Goal: Task Accomplishment & Management: Manage account settings

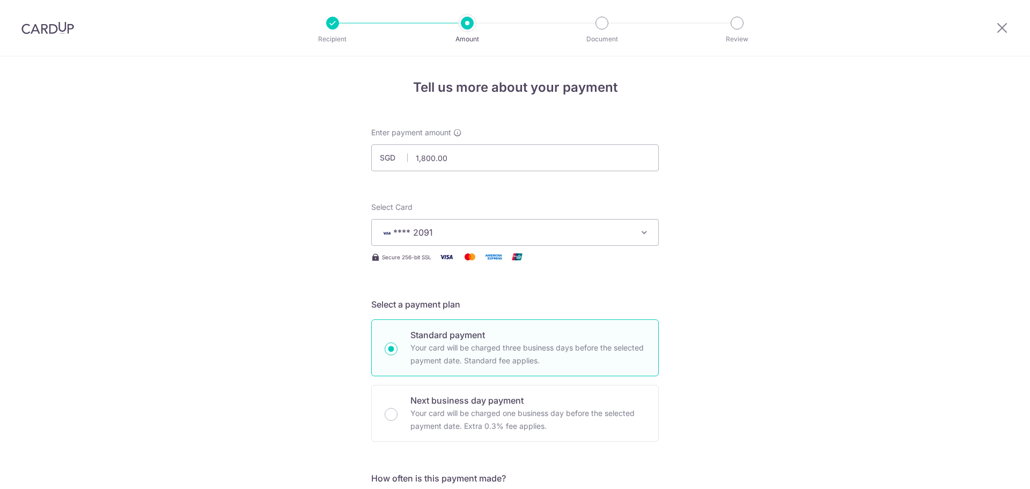
select select "3"
drag, startPoint x: 0, startPoint y: 0, endPoint x: 825, endPoint y: 143, distance: 836.8
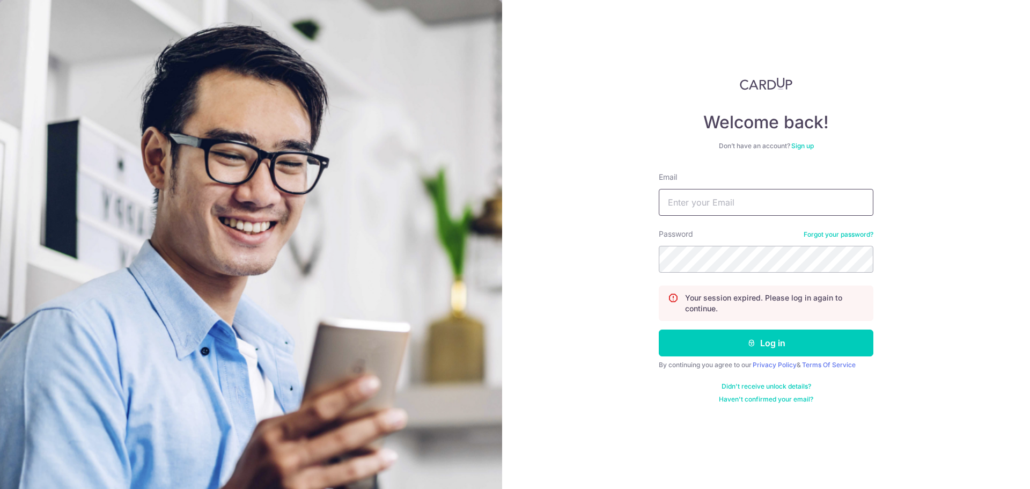
type input "[EMAIL_ADDRESS][DOMAIN_NAME]"
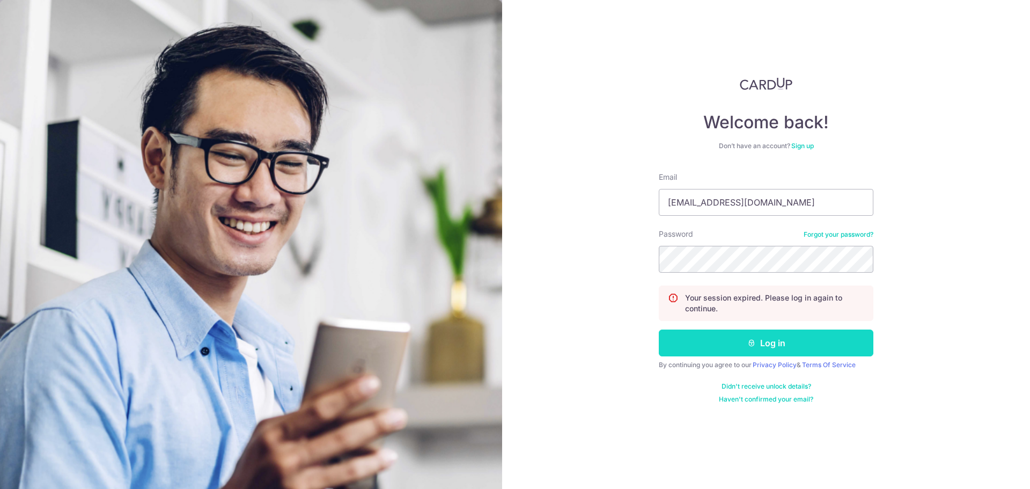
click at [745, 338] on button "Log in" at bounding box center [766, 342] width 215 height 27
